Goal: Contribute content: Add original content to the website for others to see

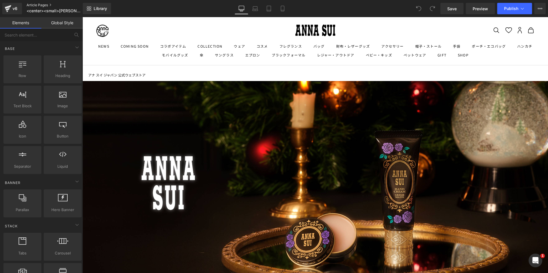
click at [39, 3] on link "Article Pages" at bounding box center [60, 5] width 66 height 5
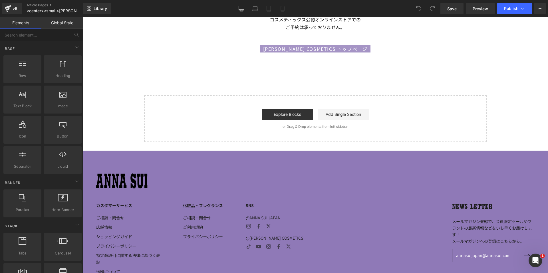
scroll to position [928, 0]
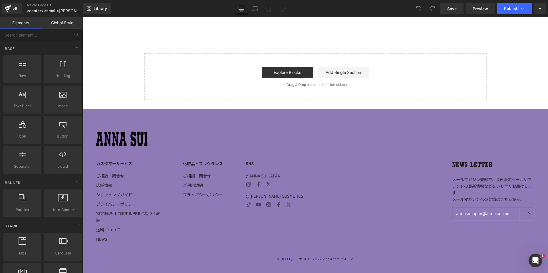
click at [41, 2] on div "v6 Article Pages <center><small>ANNA SUI COSMETICS <br>2025 HOLIDAY COLLECTION<…" at bounding box center [41, 8] width 83 height 17
click at [42, 5] on link "Article Pages" at bounding box center [60, 5] width 66 height 5
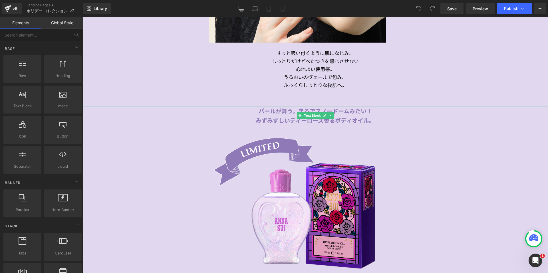
scroll to position [1341, 0]
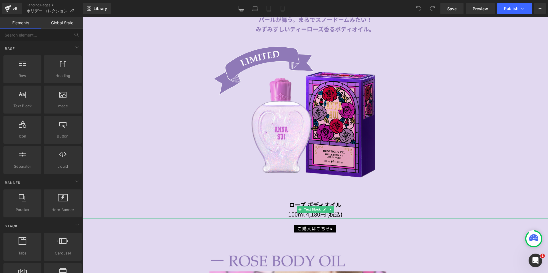
click at [304, 213] on div "100ml 4,180円 (税込)" at bounding box center [314, 213] width 465 height 9
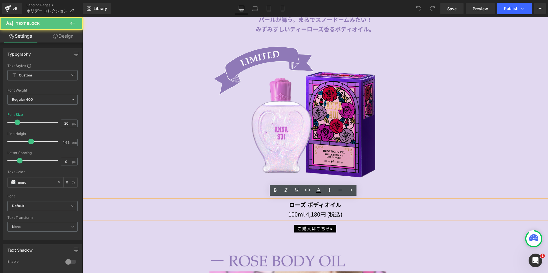
click at [304, 213] on div "100ml 4,180円 (税込)" at bounding box center [314, 213] width 465 height 9
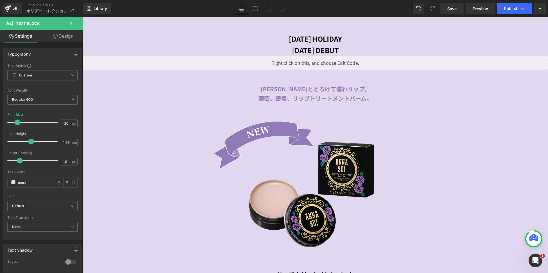
scroll to position [3111, 0]
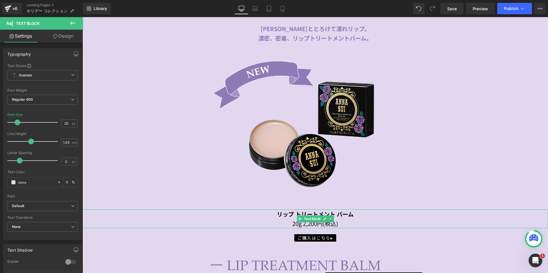
click at [302, 221] on div "20g 2,200円(税込)" at bounding box center [314, 223] width 465 height 9
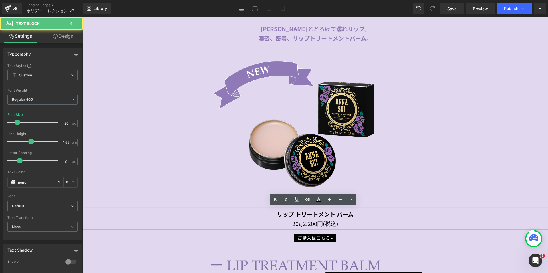
click at [302, 222] on div "20g 2,200円(税込)" at bounding box center [314, 223] width 465 height 9
click at [302, 221] on div "20g 2,200円(税込)" at bounding box center [314, 223] width 465 height 9
click at [301, 219] on div "20g 2,200円(税込)" at bounding box center [314, 223] width 465 height 9
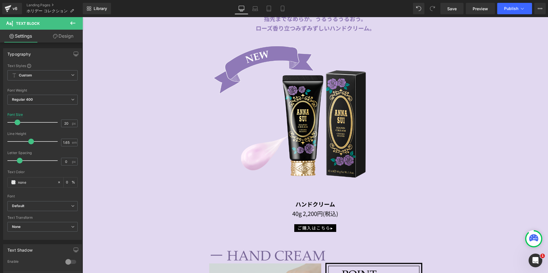
scroll to position [3567, 0]
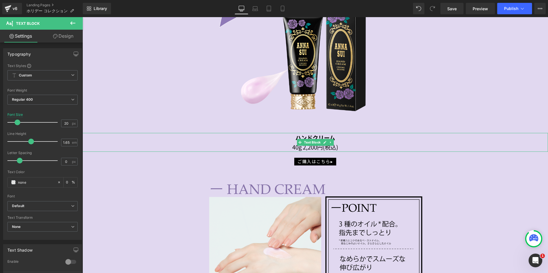
click at [299, 145] on div "40g 2,200円(税込)" at bounding box center [314, 146] width 465 height 9
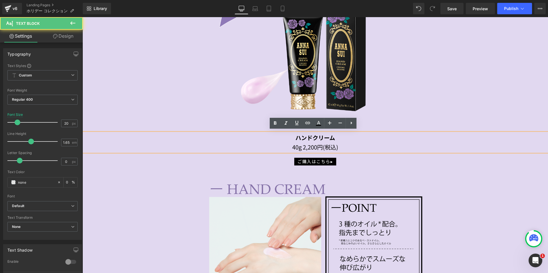
click at [300, 146] on div "40g 2,200円(税込)" at bounding box center [314, 146] width 465 height 9
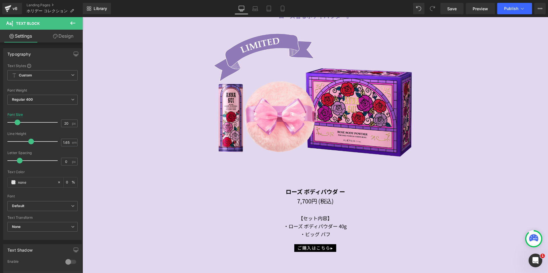
scroll to position [1941, 0]
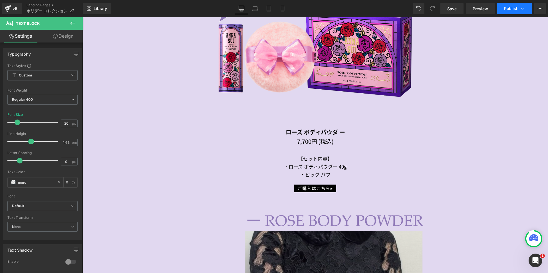
click at [510, 10] on span "Publish" at bounding box center [511, 8] width 14 height 5
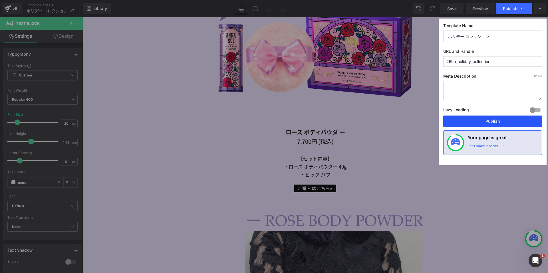
click at [473, 122] on button "Publish" at bounding box center [492, 121] width 99 height 11
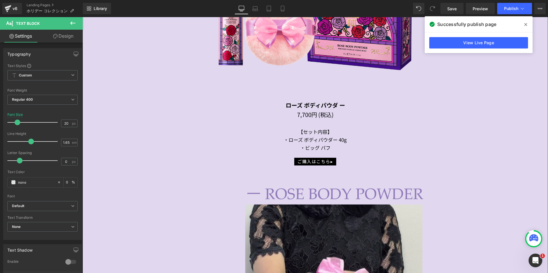
scroll to position [1998, 0]
